Goal: Task Accomplishment & Management: Complete application form

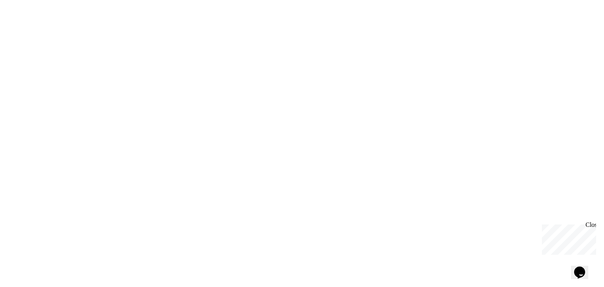
drag, startPoint x: 590, startPoint y: 2, endPoint x: 380, endPoint y: 26, distance: 211.1
click at [380, 26] on div "We are updating our servers at 9:30PM EST [DATE]. [PERSON_NAME] should continue…" at bounding box center [302, 143] width 604 height 287
drag, startPoint x: 530, startPoint y: 1, endPoint x: 396, endPoint y: 83, distance: 157.6
click at [396, 83] on div "We are updating our servers at 9:30PM EST [DATE]. [PERSON_NAME] should continue…" at bounding box center [302, 143] width 604 height 287
